Goal: Complete application form

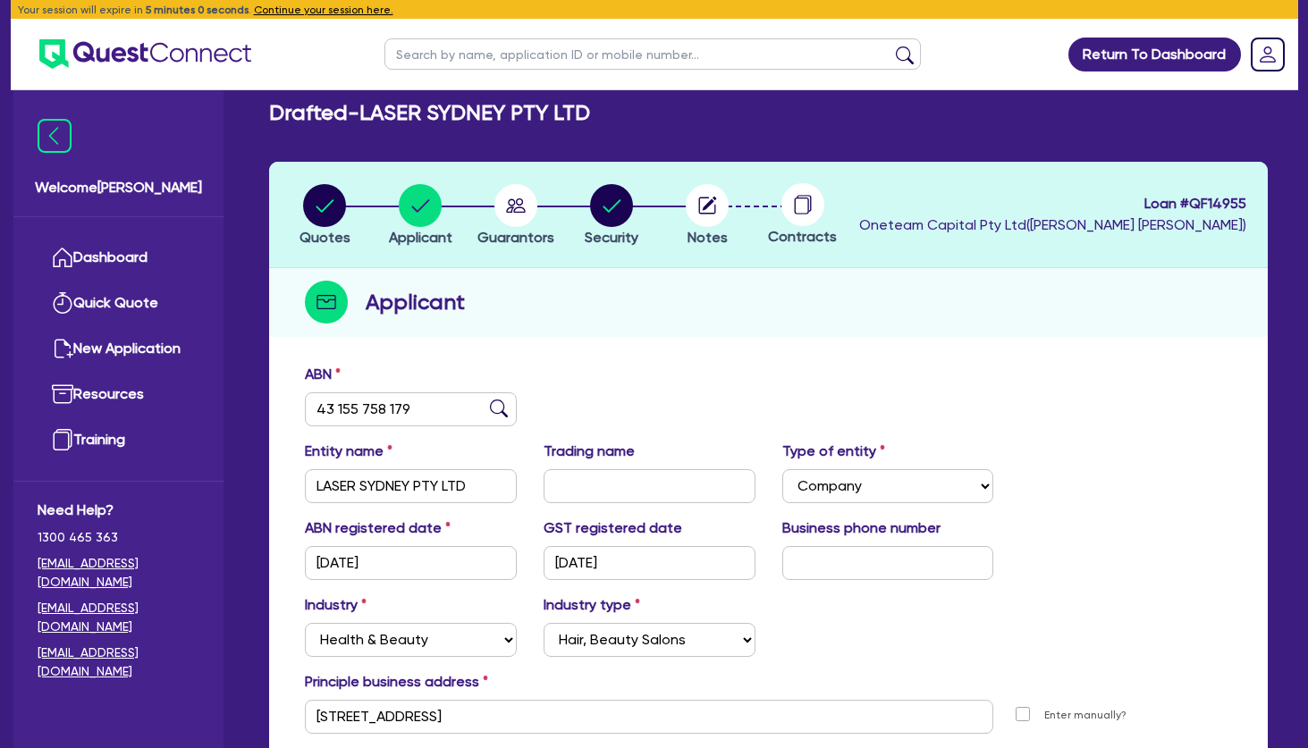
select select "COMPANY"
select select "HEALTH_BEAUTY"
select select "HAIR_BEAUTY_SALONS"
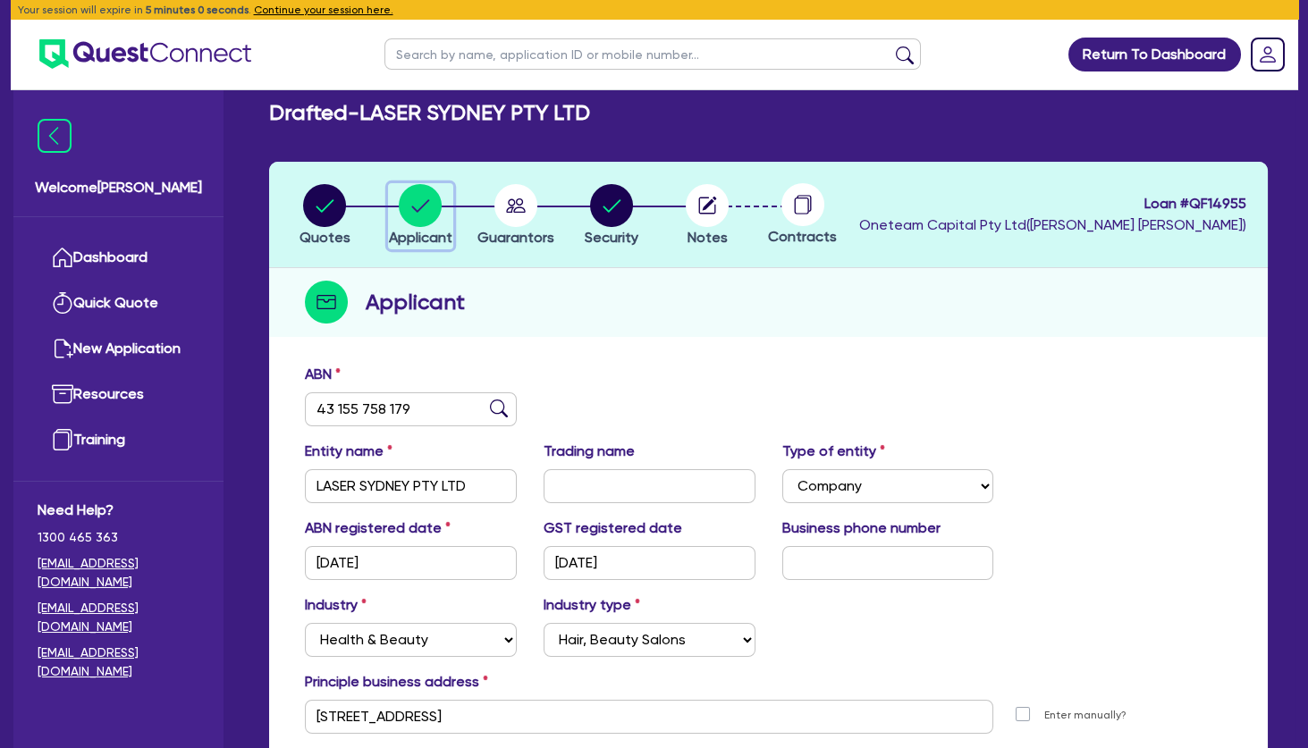
click at [424, 199] on circle "button" at bounding box center [420, 205] width 43 height 43
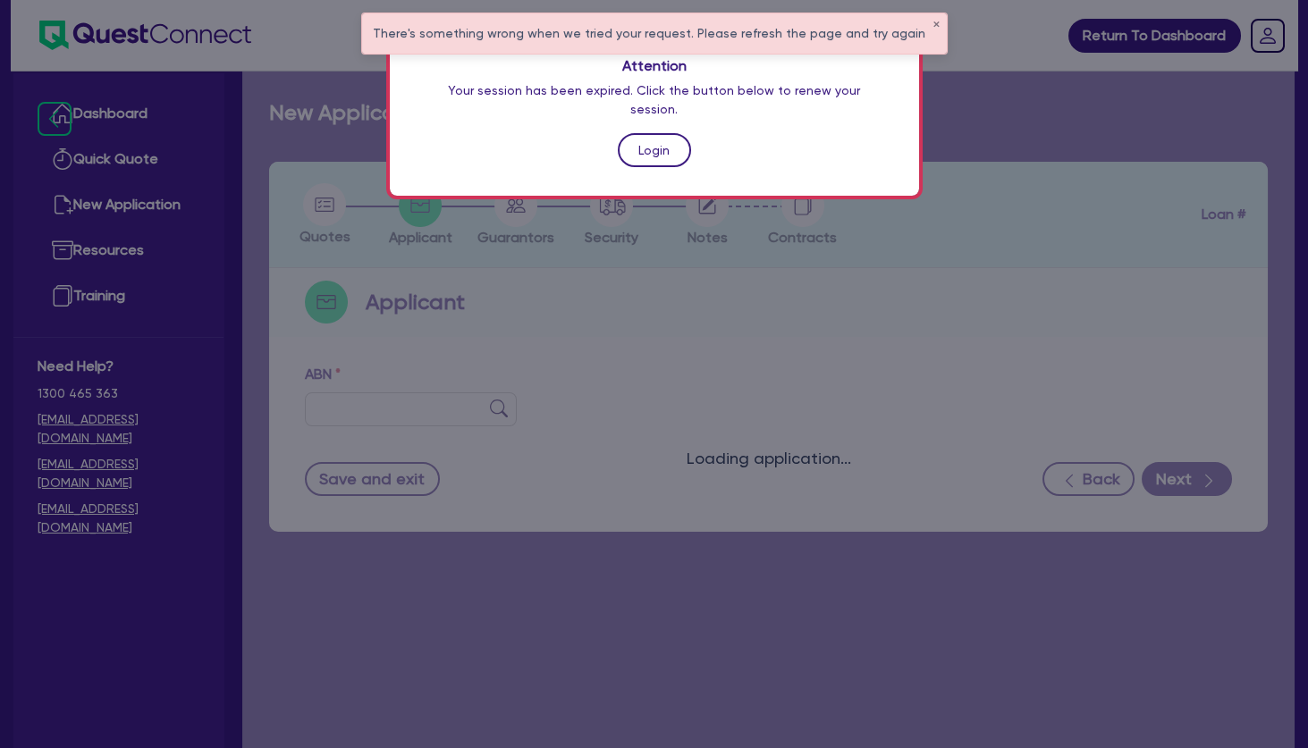
click at [671, 133] on link "Login" at bounding box center [654, 150] width 73 height 34
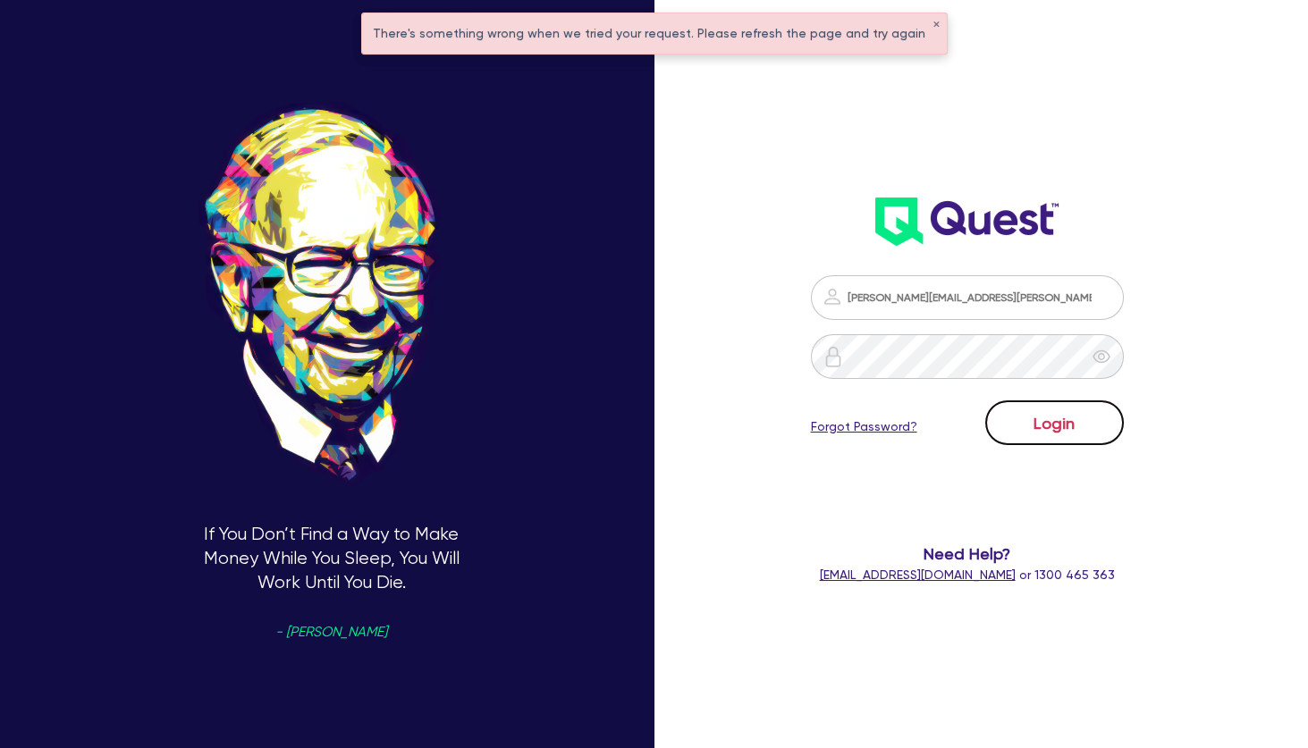
click at [1016, 416] on button "Login" at bounding box center [1054, 423] width 139 height 45
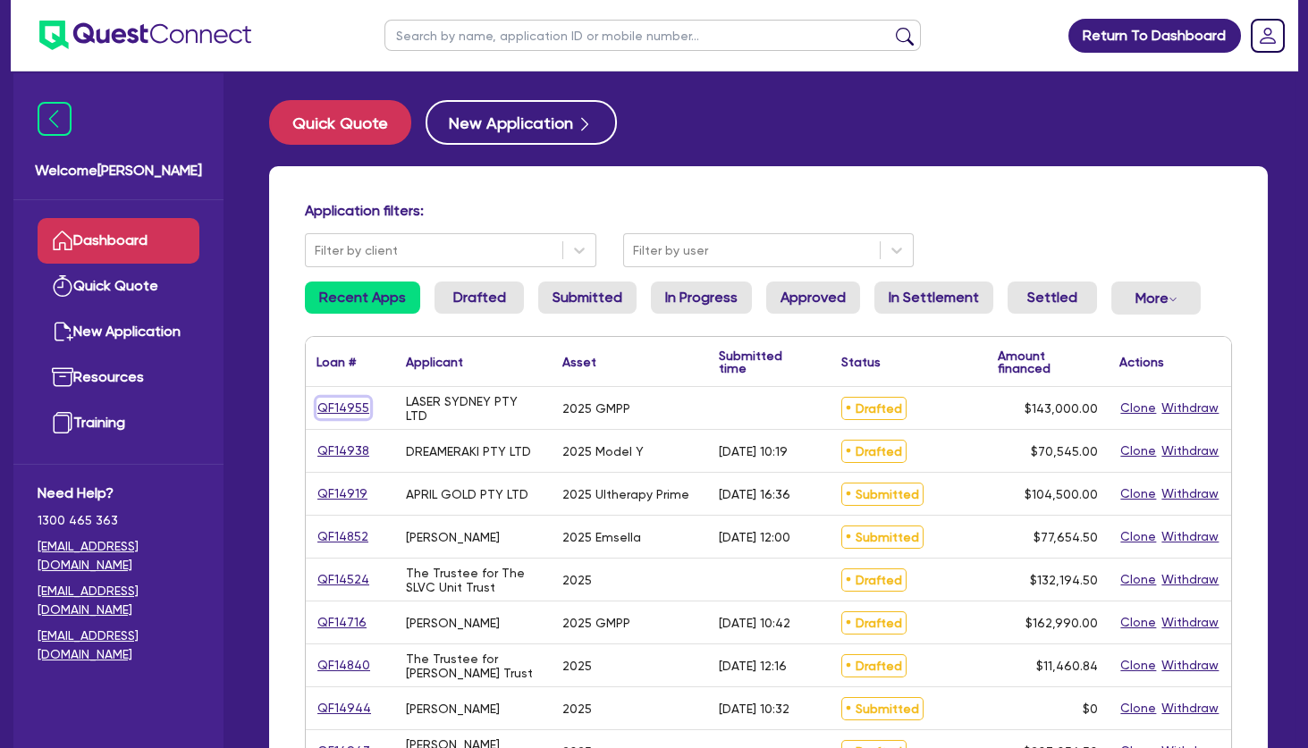
click at [342, 411] on link "QF14955" at bounding box center [344, 408] width 54 height 21
select select "TERTIARY_ASSETS"
select select "BEAUTY_EQUIPMENT"
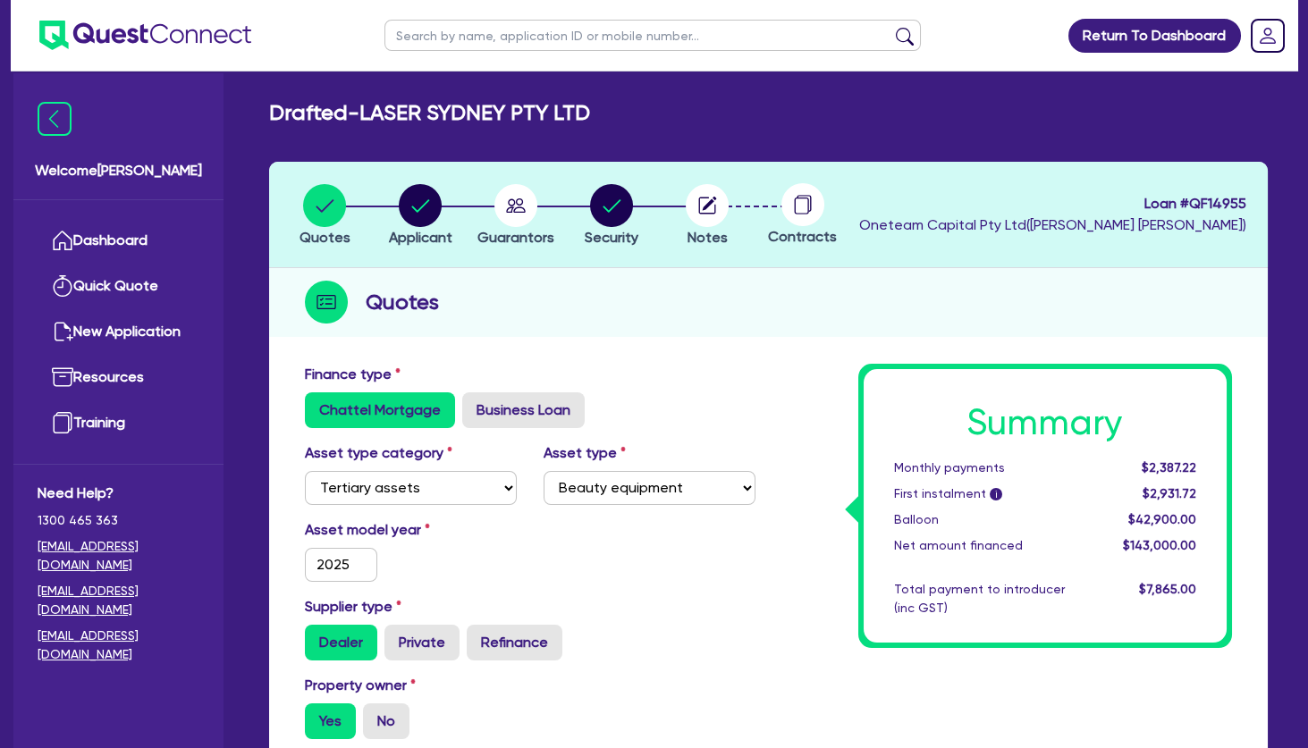
drag, startPoint x: 605, startPoint y: 115, endPoint x: 371, endPoint y: 117, distance: 234.3
click at [371, 117] on h2 "Drafted - LASER SYDNEY PTY LTD" at bounding box center [429, 113] width 321 height 26
copy h2 "LASER SYDNEY PTY LTD"
drag, startPoint x: 1255, startPoint y: 200, endPoint x: 1191, endPoint y: 201, distance: 63.5
click at [1191, 201] on header "Quotes Applicant Guarantors Security Notes Contracts Loan # QF14955 Oneteam Cap…" at bounding box center [768, 215] width 999 height 106
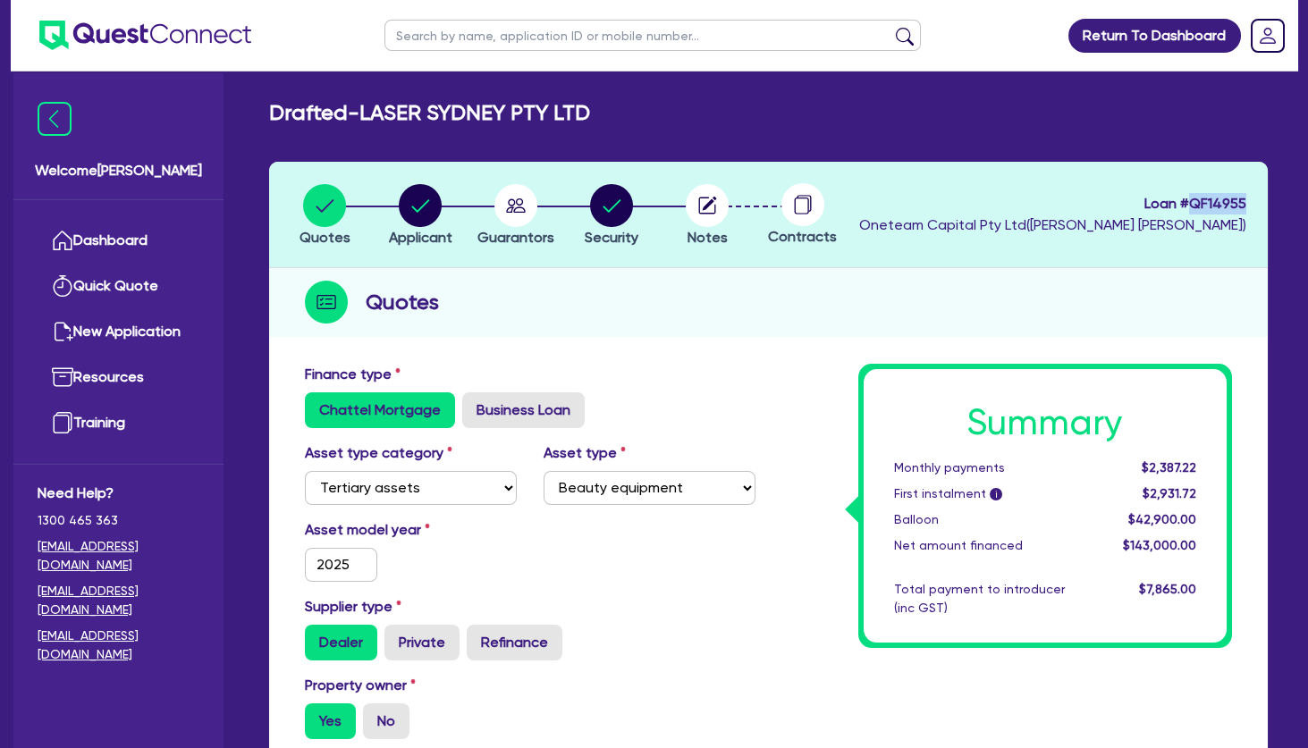
copy span "QF14955"
click at [512, 209] on circle "button" at bounding box center [516, 205] width 43 height 43
select select "MRS"
select select "[GEOGRAPHIC_DATA]"
select select "MARRIED"
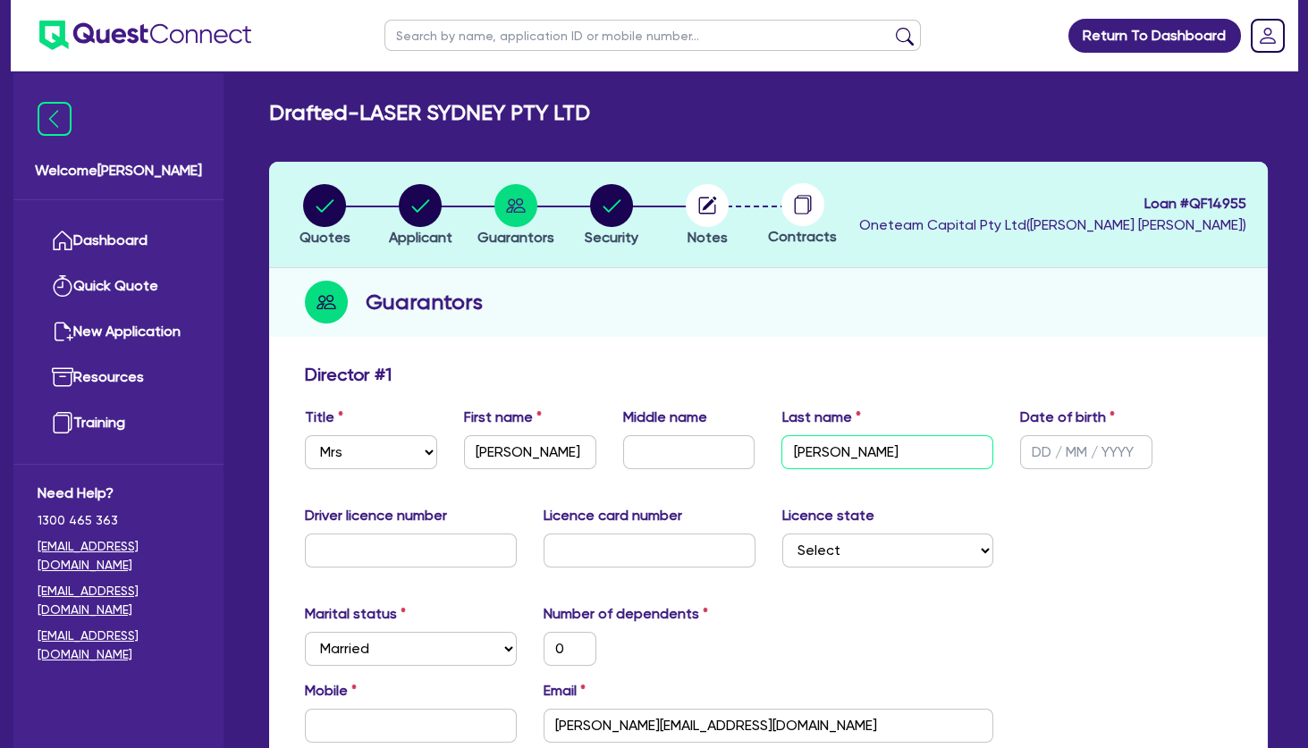
drag, startPoint x: 893, startPoint y: 453, endPoint x: 790, endPoint y: 445, distance: 104.0
click at [790, 445] on input "Sebastian" at bounding box center [888, 453] width 212 height 34
drag, startPoint x: 878, startPoint y: 449, endPoint x: 783, endPoint y: 447, distance: 94.8
click at [783, 447] on input "Sebastian" at bounding box center [888, 453] width 212 height 34
click at [344, 200] on circle "button" at bounding box center [324, 205] width 43 height 43
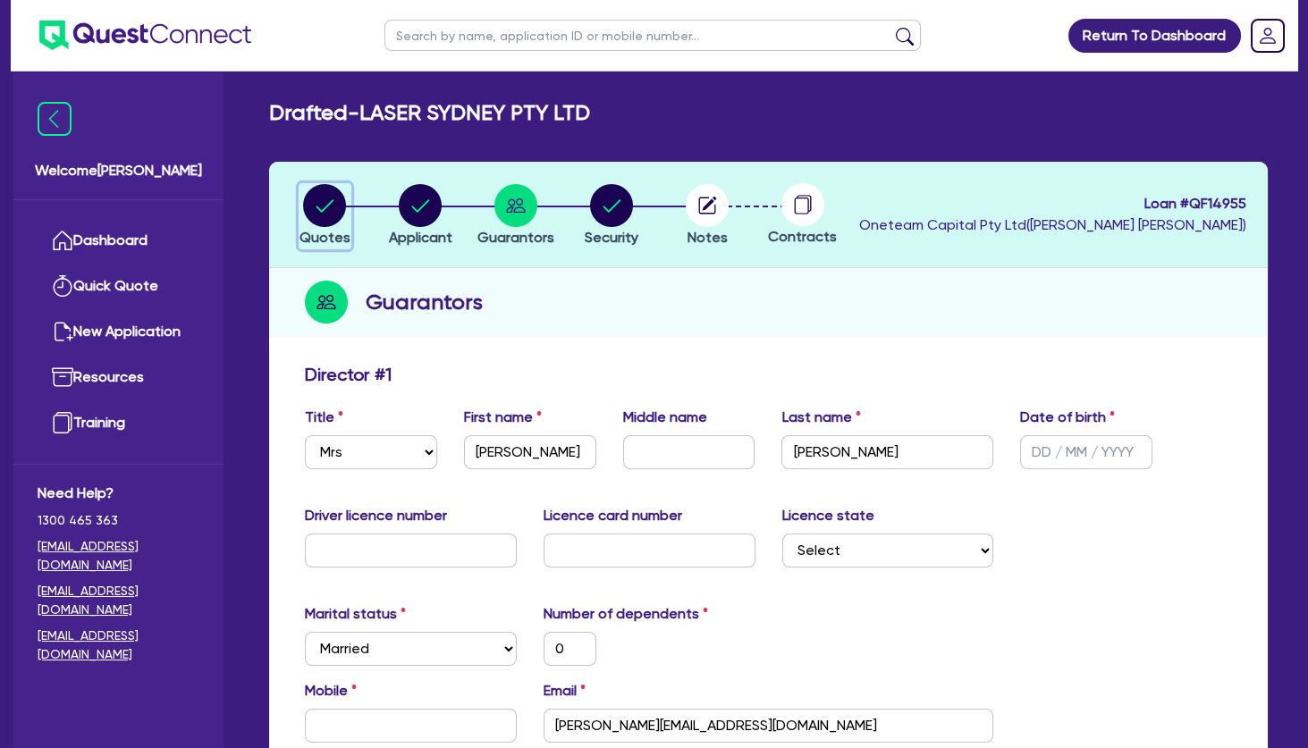
select select "TERTIARY_ASSETS"
select select "BEAUTY_EQUIPMENT"
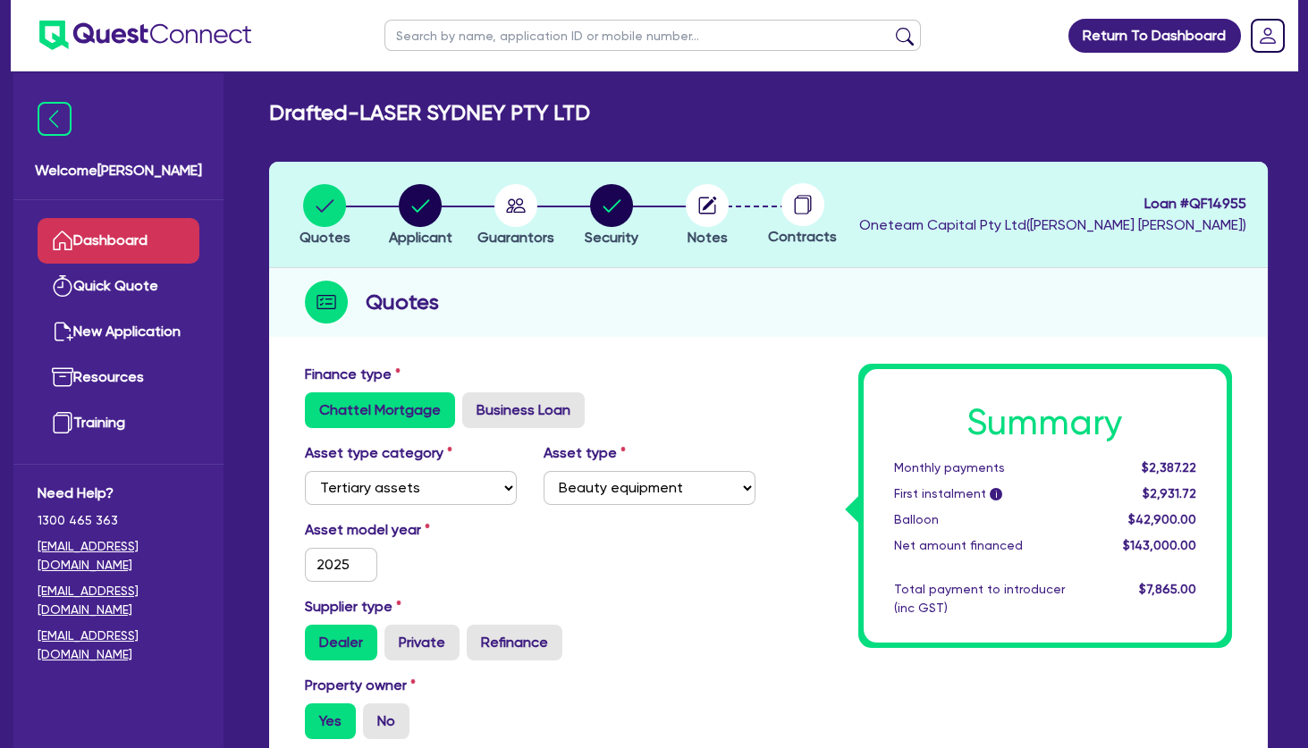
click at [123, 245] on link "Dashboard" at bounding box center [119, 241] width 162 height 46
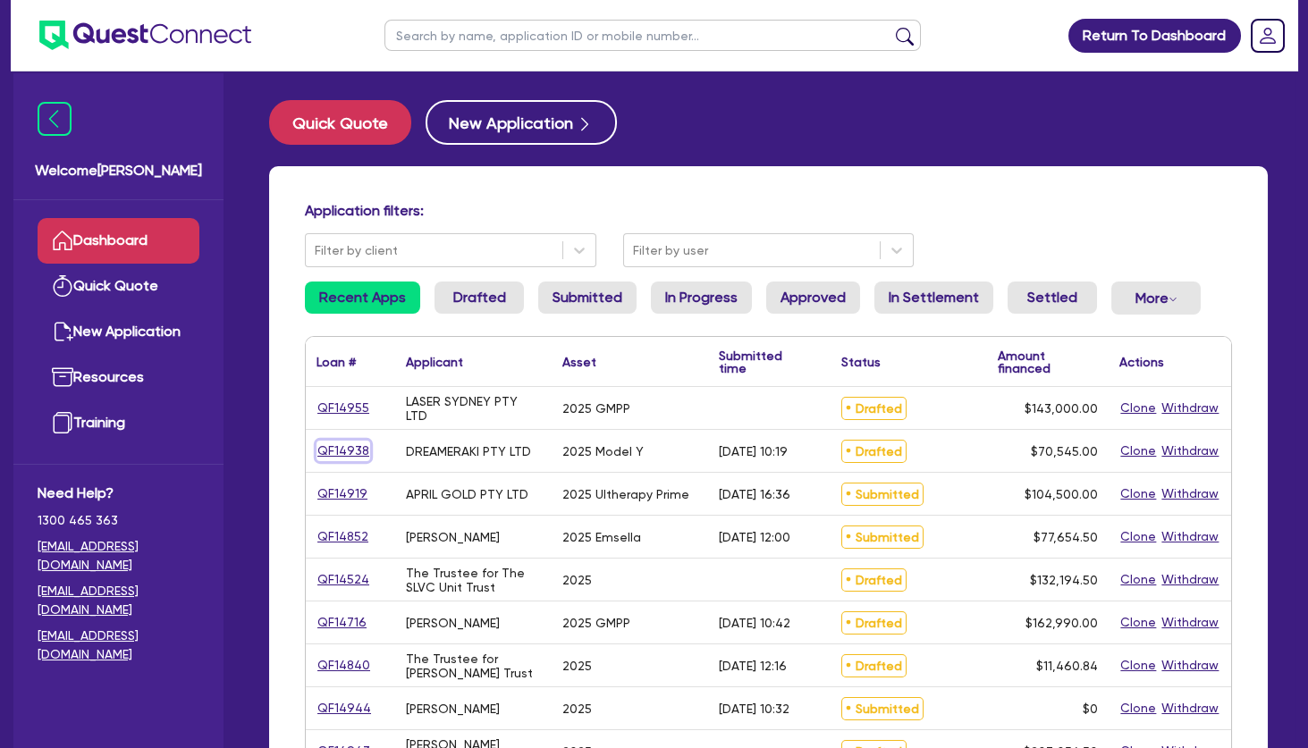
click at [346, 452] on link "QF14938" at bounding box center [344, 451] width 54 height 21
select select "CARS_AND_LIGHT_TRUCKS"
select select "PASSENGER_VEHICLES"
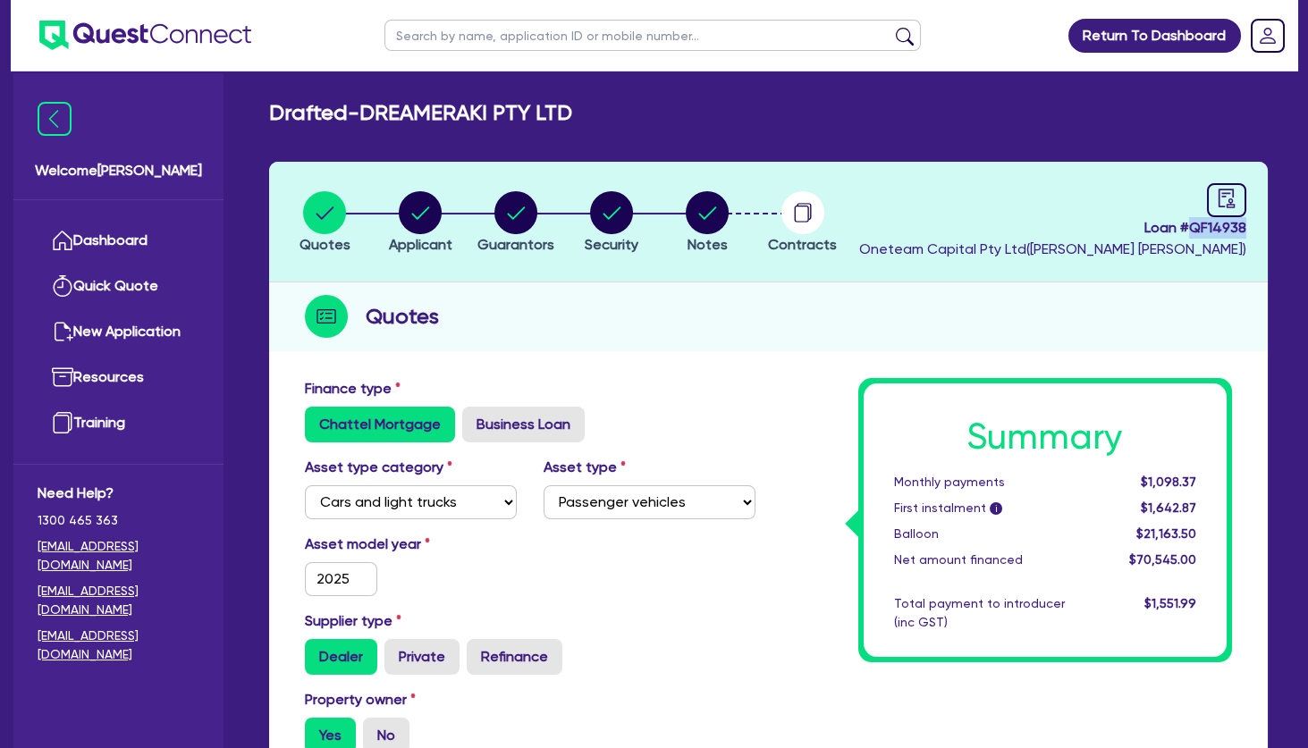
drag, startPoint x: 1251, startPoint y: 224, endPoint x: 1189, endPoint y: 224, distance: 61.7
click at [1189, 224] on header "Quotes Applicant Guarantors Security Notes Contracts Loan # QF14938 Oneteam Cap…" at bounding box center [768, 222] width 999 height 121
copy span "QF14938"
click at [535, 217] on circle "button" at bounding box center [516, 212] width 43 height 43
select select "MRS"
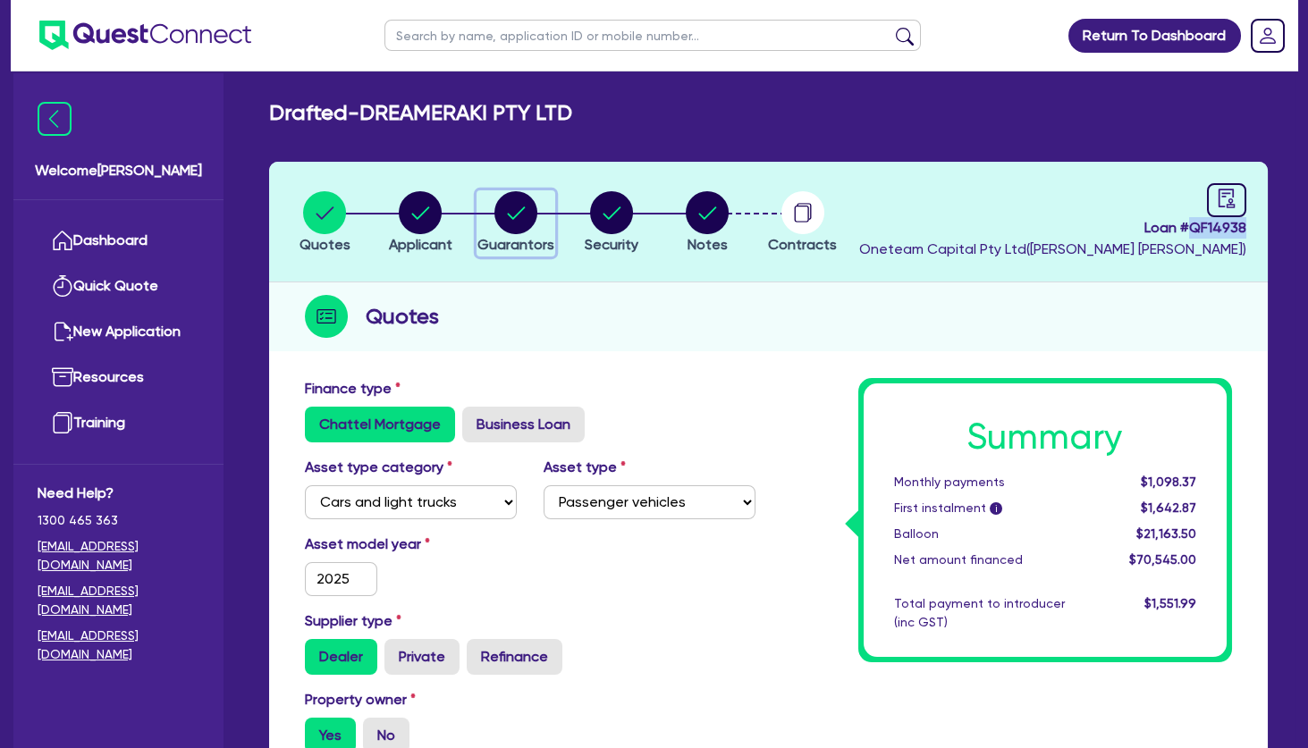
select select "TAS"
select select "MARRIED"
select select "PROPERTY"
select select "INVESTMENT_PROPERTY"
select select "VEHICLE"
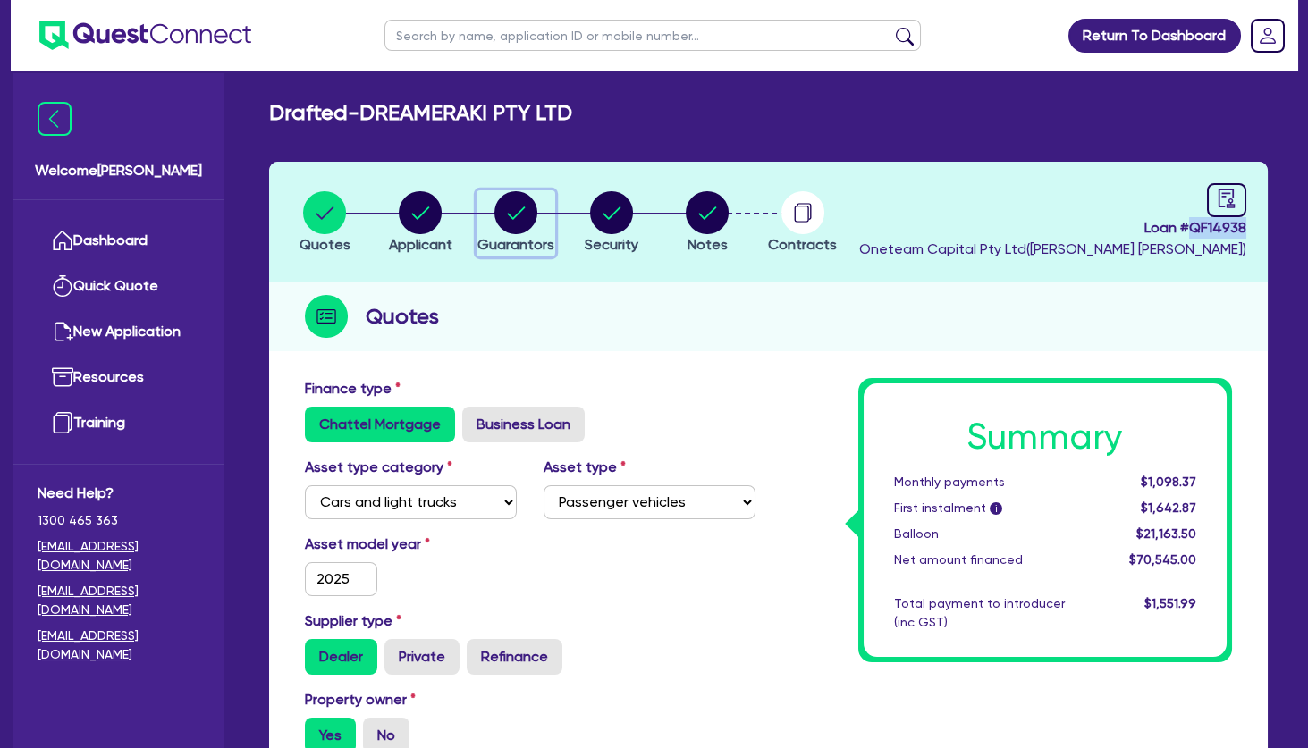
select select "CASH"
select select "HOUSEHOLD_PERSONAL"
select select "OTHER"
select select "MORTGAGE"
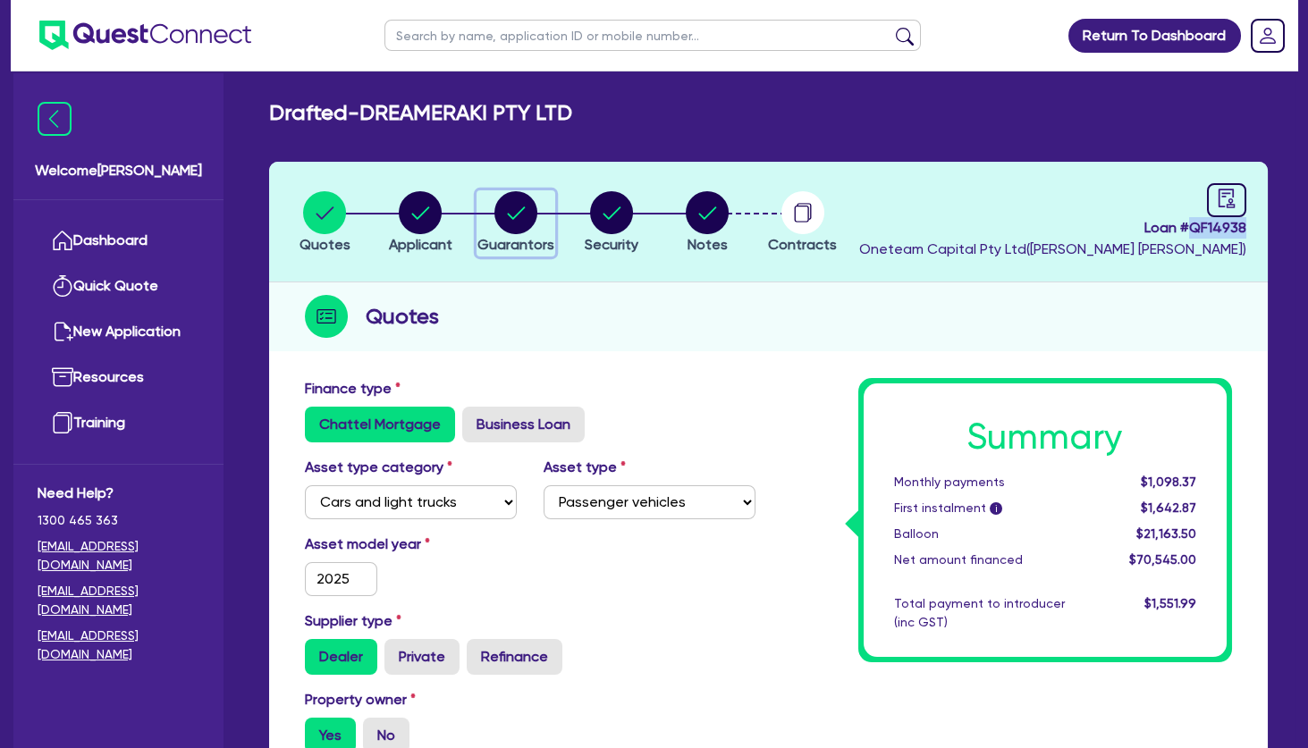
select select "EQUIPMENT_LOAN"
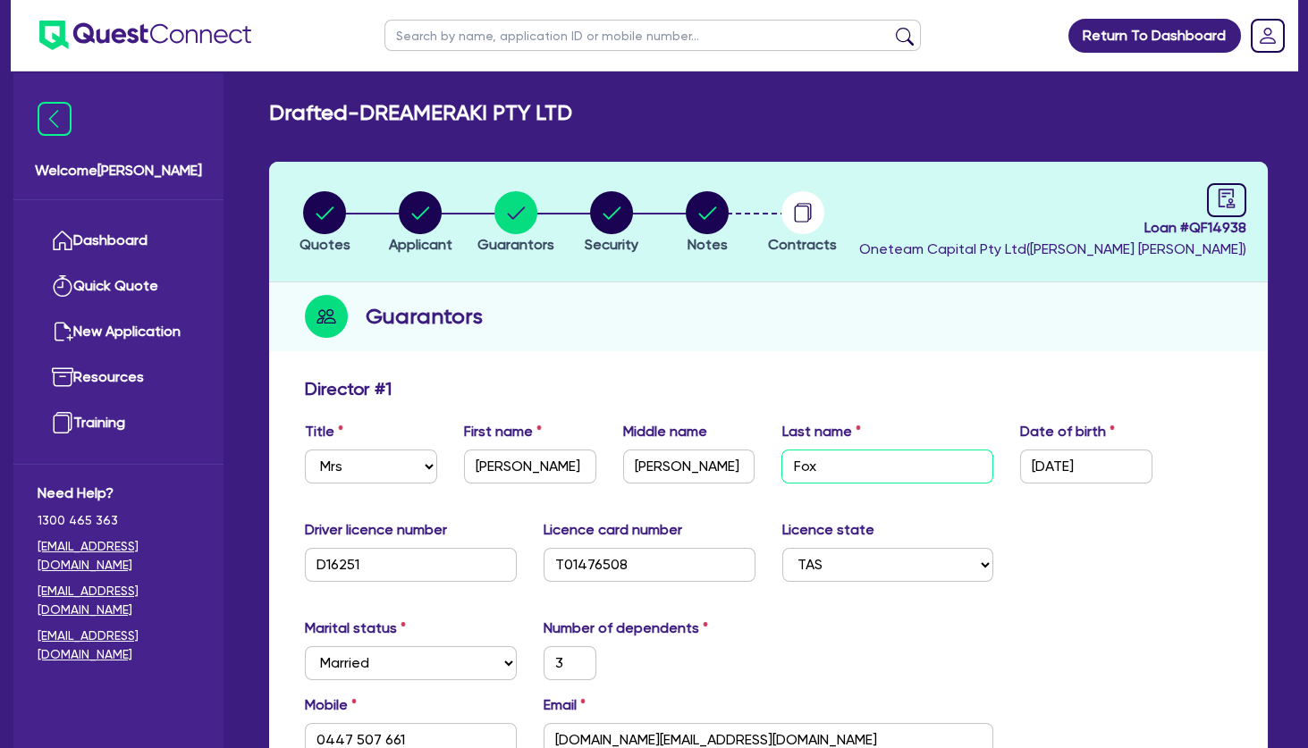
click at [857, 460] on input "Fox" at bounding box center [888, 467] width 212 height 34
drag, startPoint x: 834, startPoint y: 465, endPoint x: 782, endPoint y: 463, distance: 51.9
click at [782, 463] on input "Fox" at bounding box center [888, 467] width 212 height 34
